Goal: Task Accomplishment & Management: Use online tool/utility

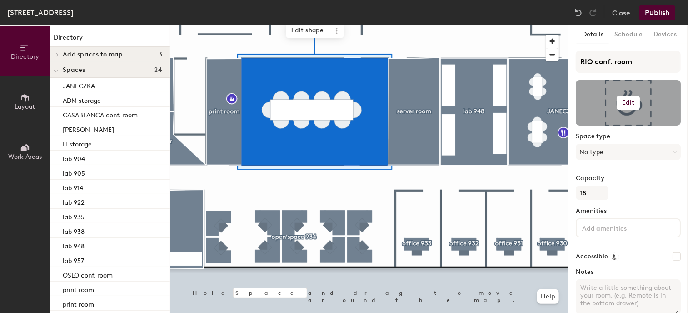
click at [625, 108] on button "Edit" at bounding box center [629, 102] width 24 height 15
click at [616, 124] on input "file" at bounding box center [636, 129] width 104 height 14
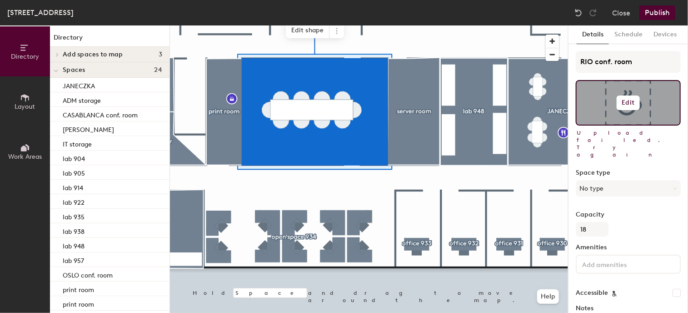
click at [622, 100] on h6 "Edit" at bounding box center [628, 102] width 13 height 7
click at [613, 125] on input "file" at bounding box center [636, 129] width 104 height 14
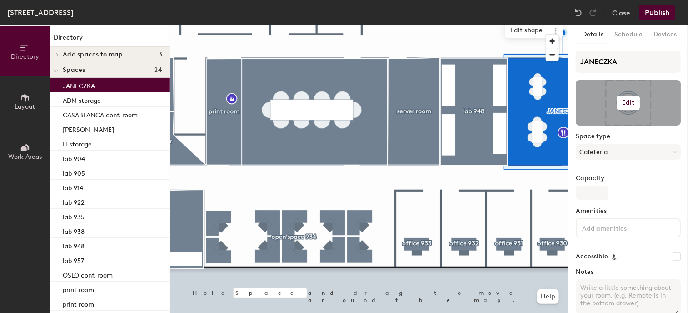
click at [622, 101] on h6 "Edit" at bounding box center [628, 102] width 13 height 7
click at [611, 122] on input "file" at bounding box center [636, 129] width 104 height 14
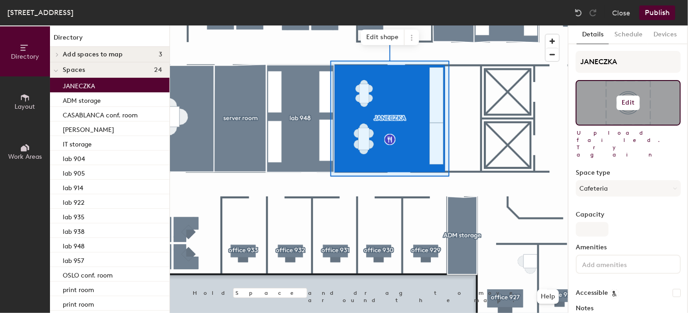
click at [624, 109] on button "Edit" at bounding box center [629, 102] width 24 height 15
click at [624, 128] on input "file" at bounding box center [636, 129] width 104 height 14
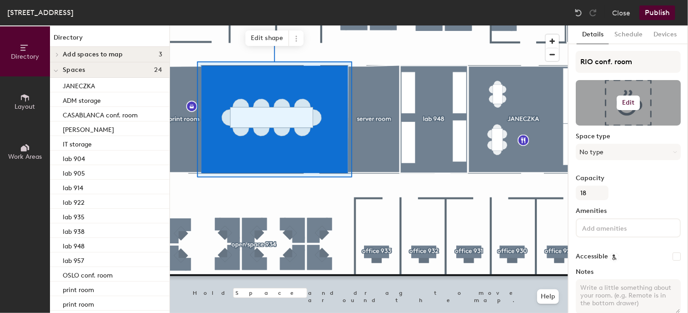
click at [625, 105] on h6 "Edit" at bounding box center [628, 102] width 13 height 7
click at [605, 127] on input "file" at bounding box center [636, 129] width 104 height 14
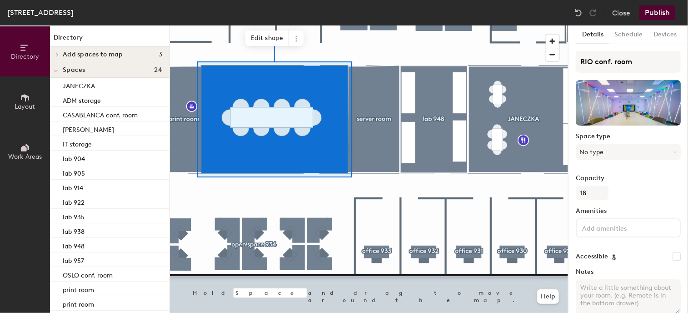
click at [669, 13] on button "Publish" at bounding box center [658, 12] width 36 height 15
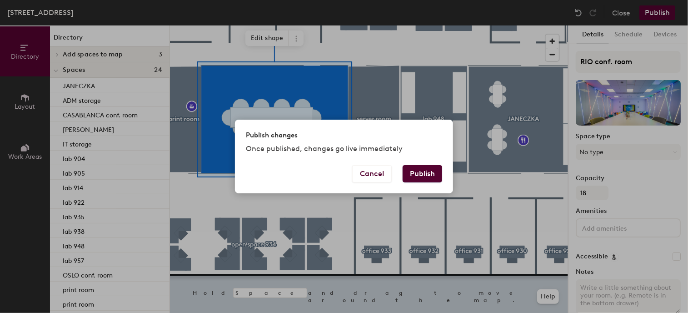
click at [422, 175] on button "Publish" at bounding box center [423, 173] width 40 height 17
